Goal: Navigation & Orientation: Find specific page/section

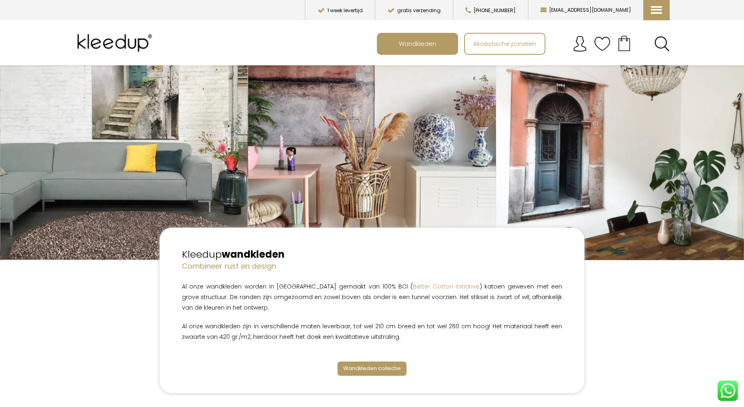
scroll to position [49, 0]
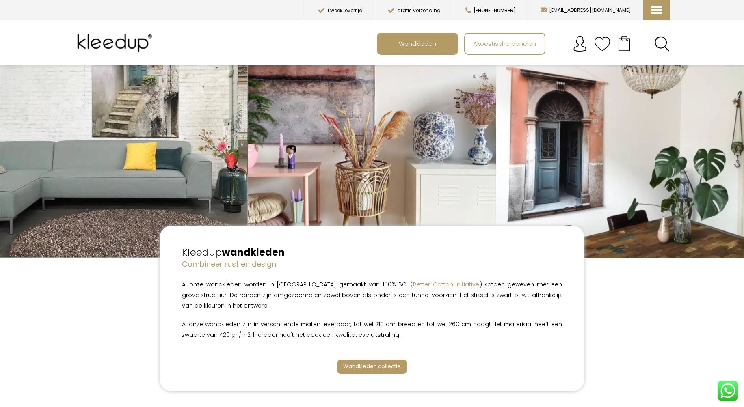
click at [380, 365] on span "Wandkleden collectie" at bounding box center [372, 367] width 58 height 8
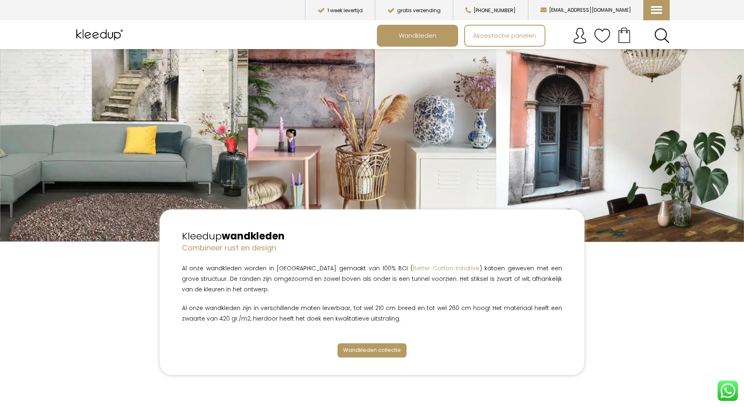
scroll to position [77, 0]
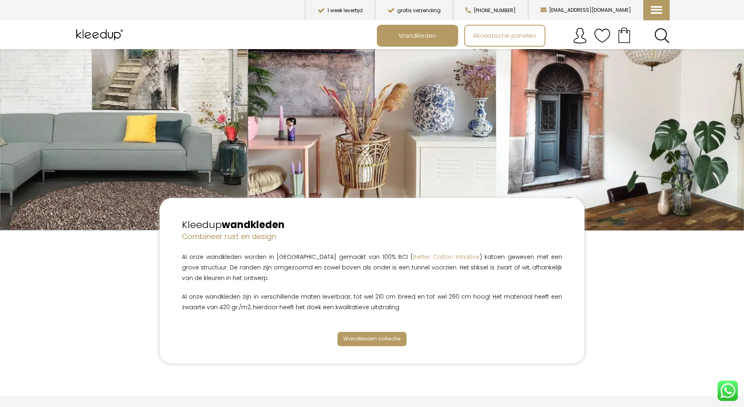
click at [389, 340] on span "Wandkleden collectie" at bounding box center [372, 339] width 58 height 8
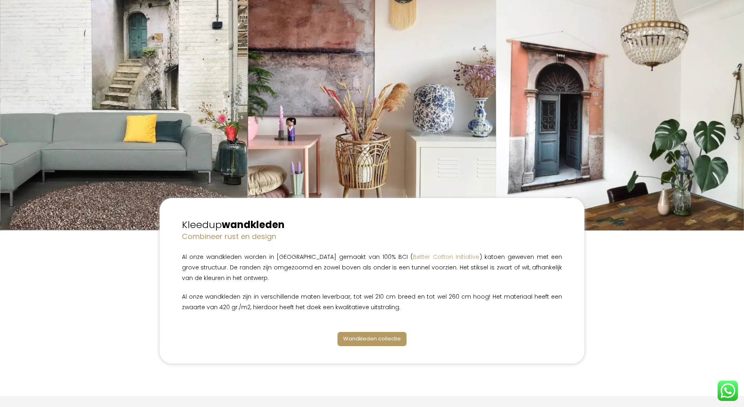
scroll to position [0, 0]
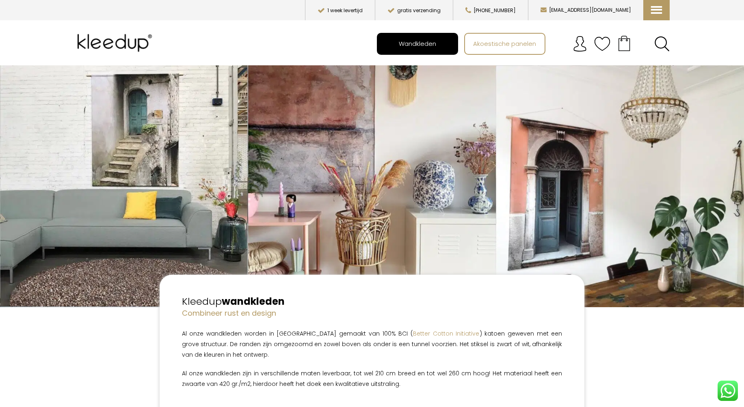
click at [419, 43] on span "Wandkleden" at bounding box center [417, 43] width 46 height 15
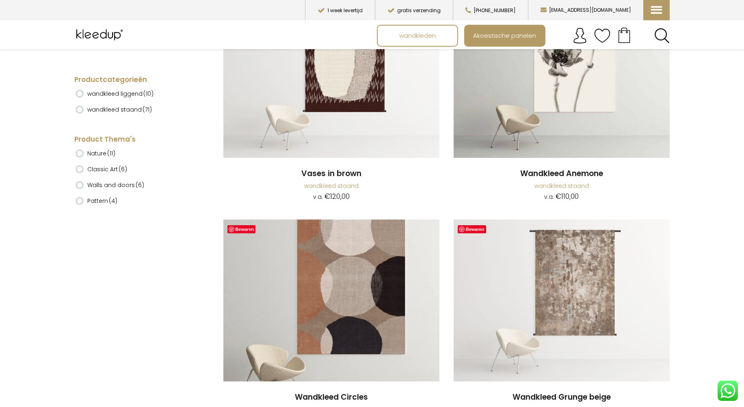
scroll to position [2716, 0]
